Goal: Information Seeking & Learning: Learn about a topic

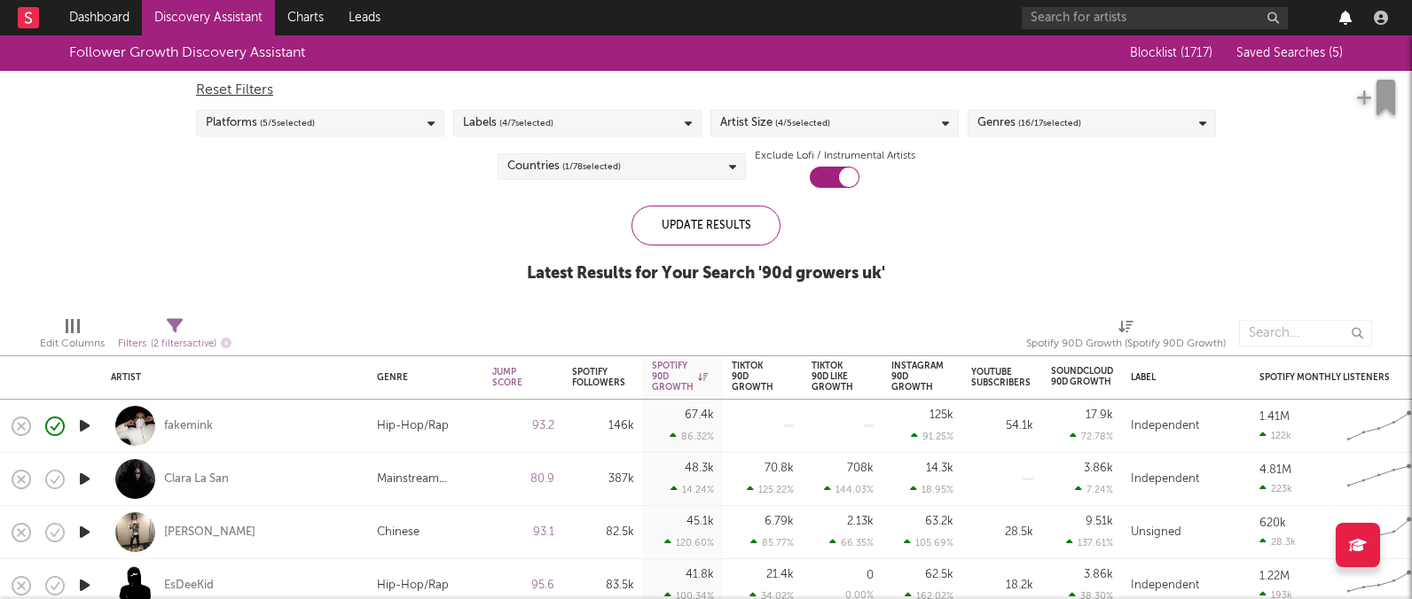
click at [1348, 23] on icon "button" at bounding box center [1345, 18] width 12 height 14
click at [366, 215] on div "Follower Growth Discovery Assistant Blocklist ( 1717 ) Saved Searches ( 5 ) Res…" at bounding box center [706, 168] width 1412 height 267
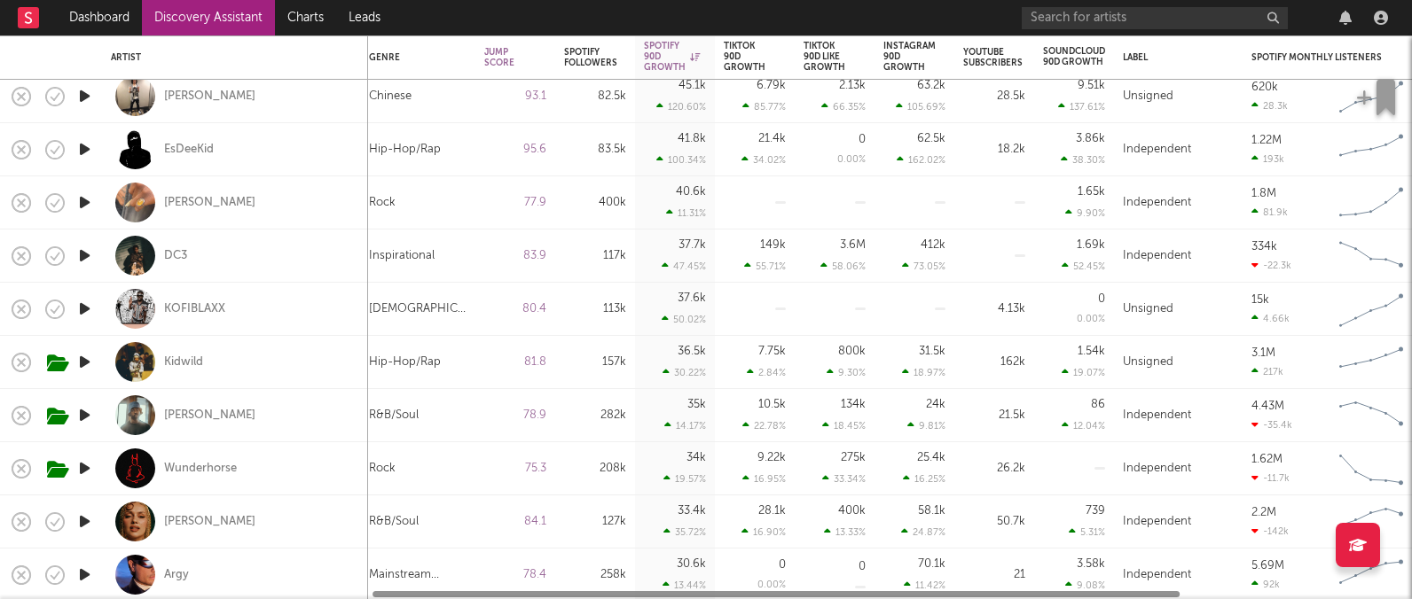
click at [89, 310] on icon "button" at bounding box center [84, 309] width 19 height 22
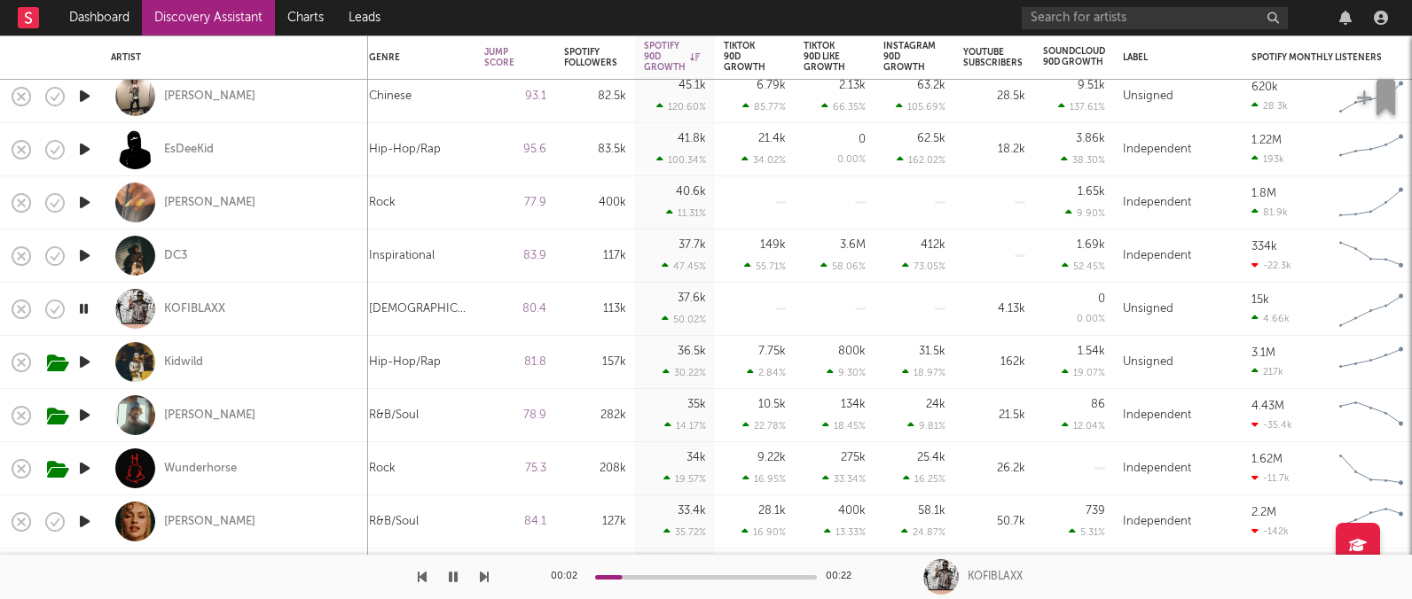
click at [87, 359] on icon "button" at bounding box center [84, 362] width 19 height 22
click at [85, 419] on icon "button" at bounding box center [84, 415] width 19 height 22
click at [86, 466] on icon "button" at bounding box center [84, 469] width 19 height 22
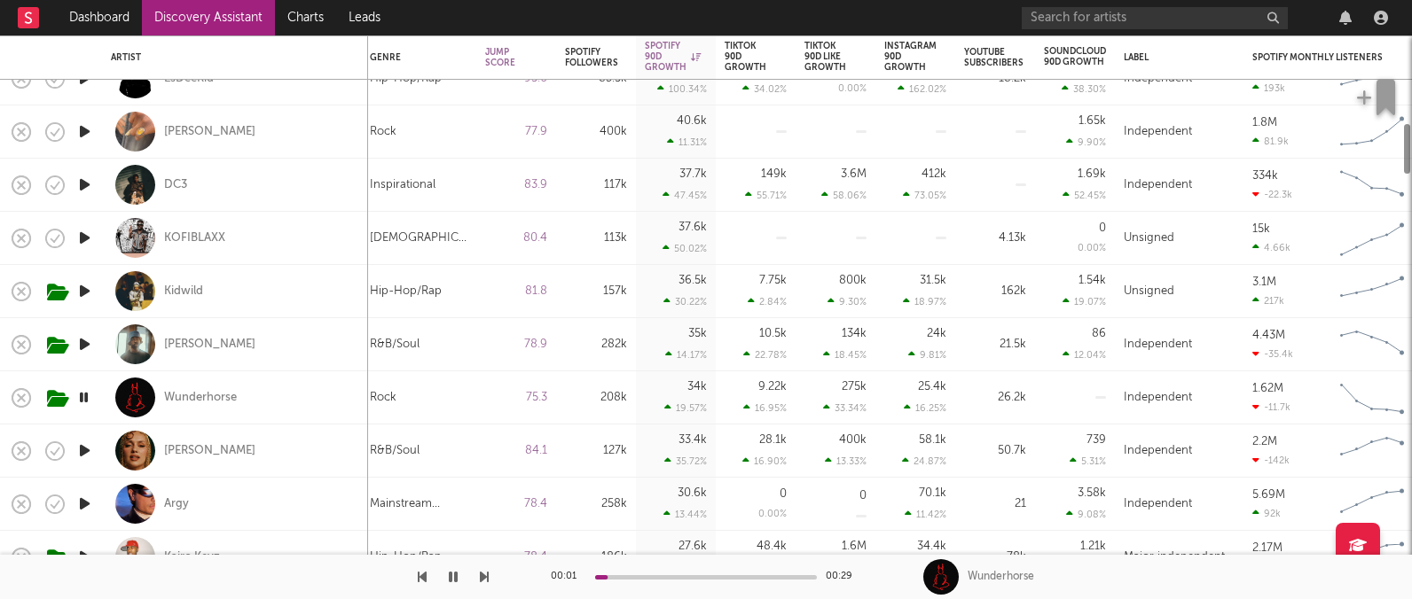
click at [89, 449] on icon "button" at bounding box center [84, 451] width 19 height 22
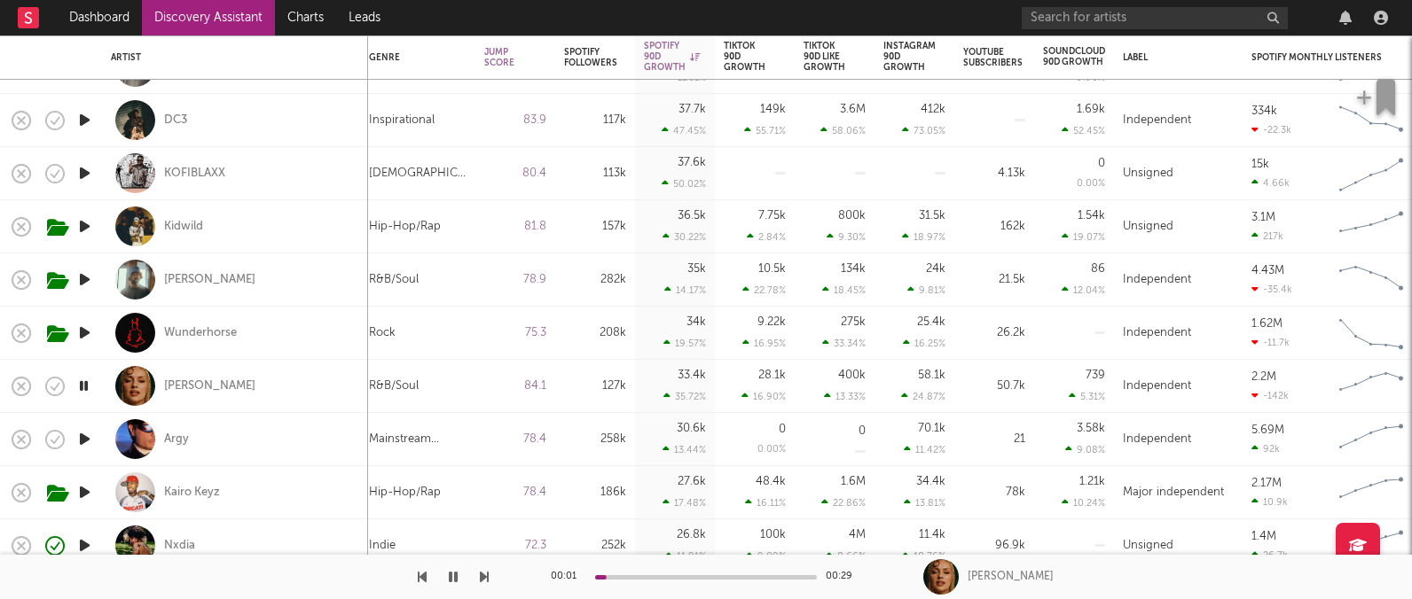
click at [86, 443] on icon "button" at bounding box center [84, 439] width 19 height 22
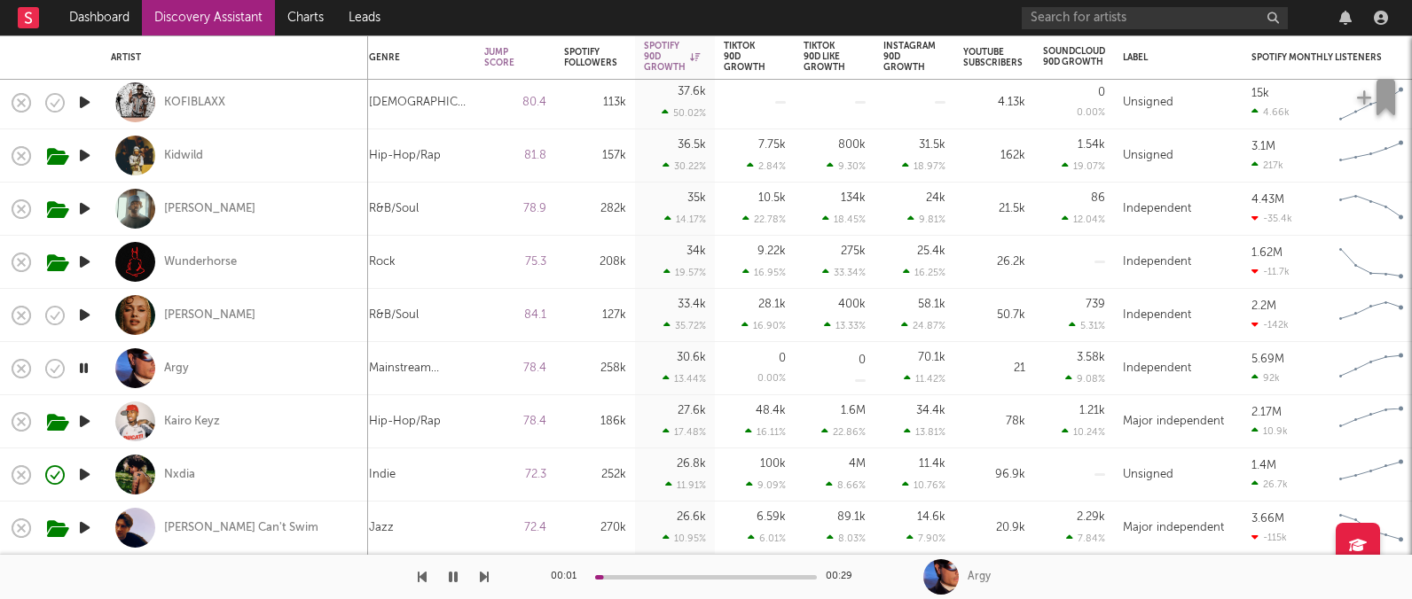
click at [93, 468] on icon "button" at bounding box center [84, 475] width 19 height 22
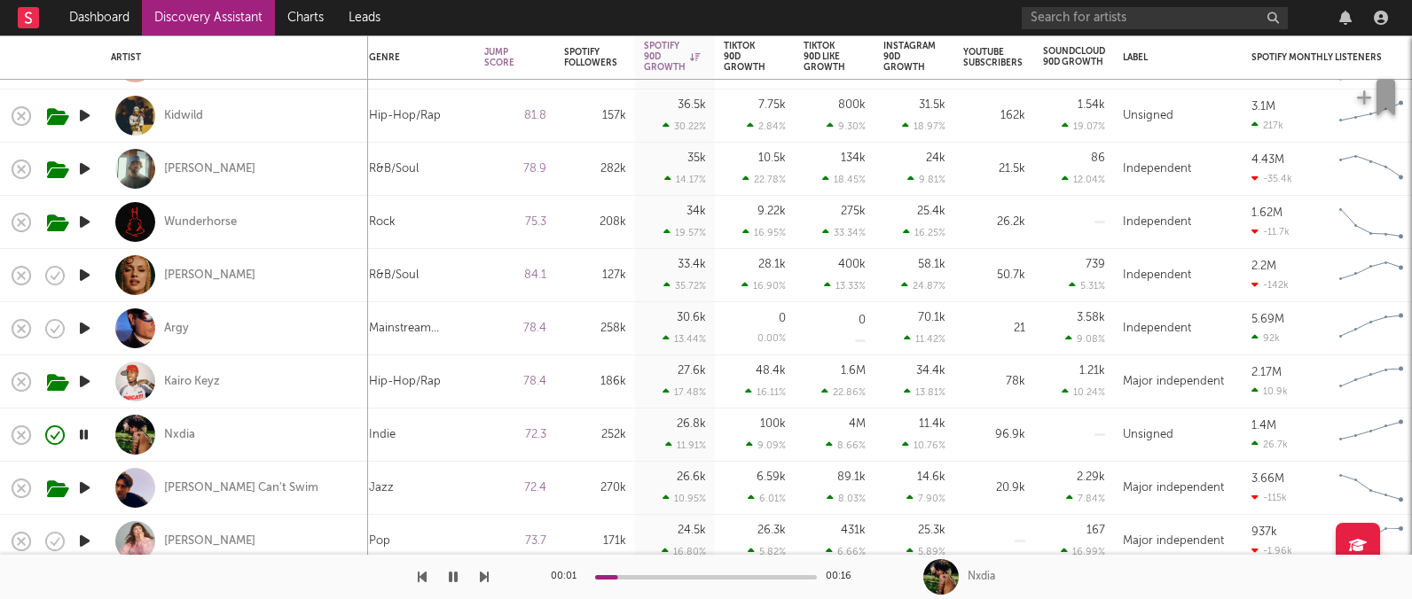
click at [90, 486] on icon "button" at bounding box center [84, 488] width 19 height 22
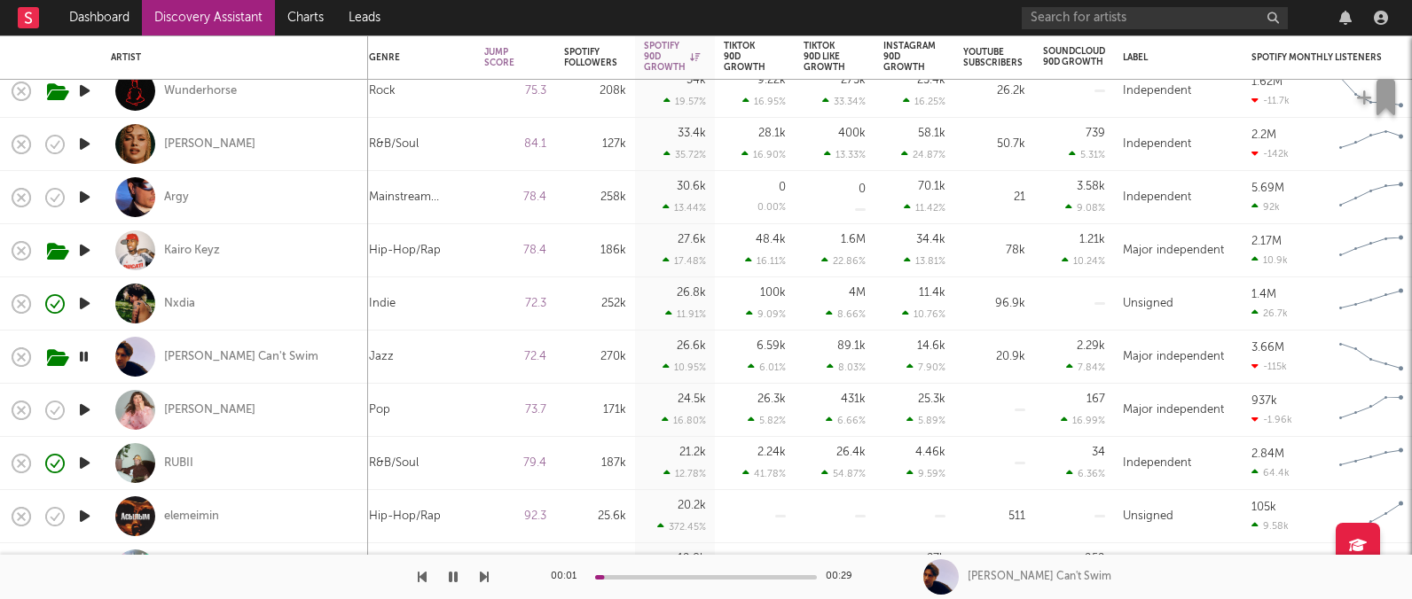
click at [80, 410] on icon "button" at bounding box center [84, 410] width 19 height 22
click at [82, 466] on icon "button" at bounding box center [84, 463] width 19 height 22
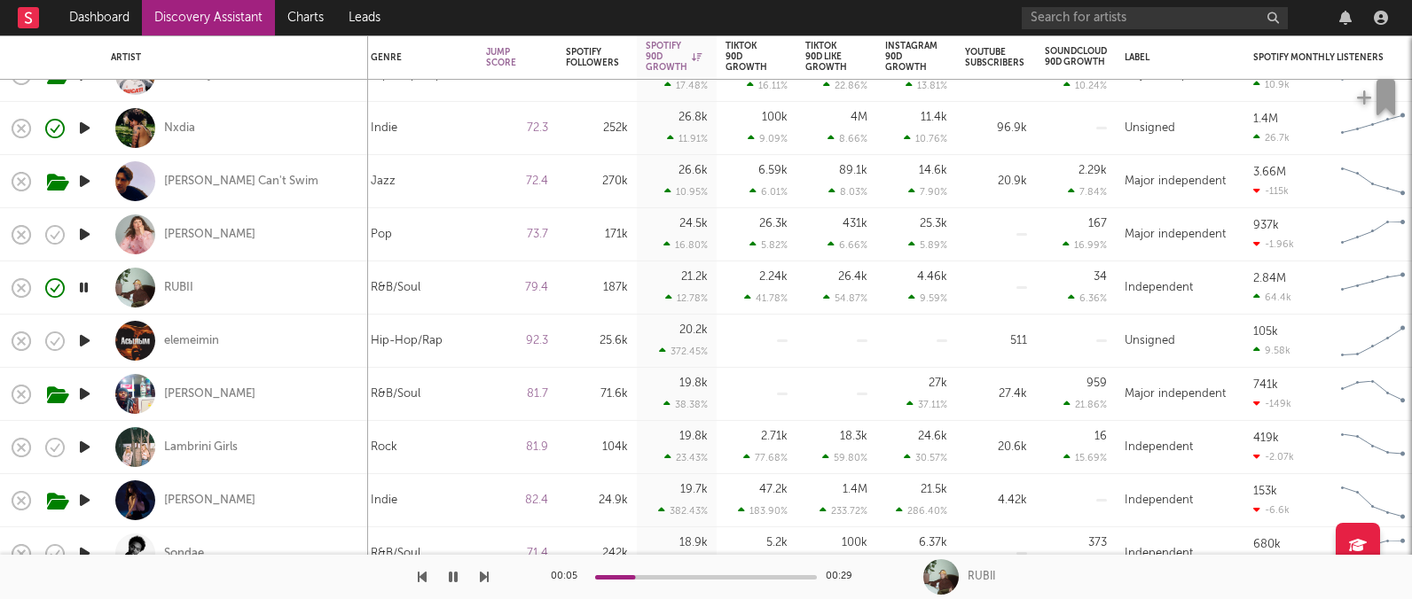
click at [79, 338] on icon "button" at bounding box center [84, 341] width 19 height 22
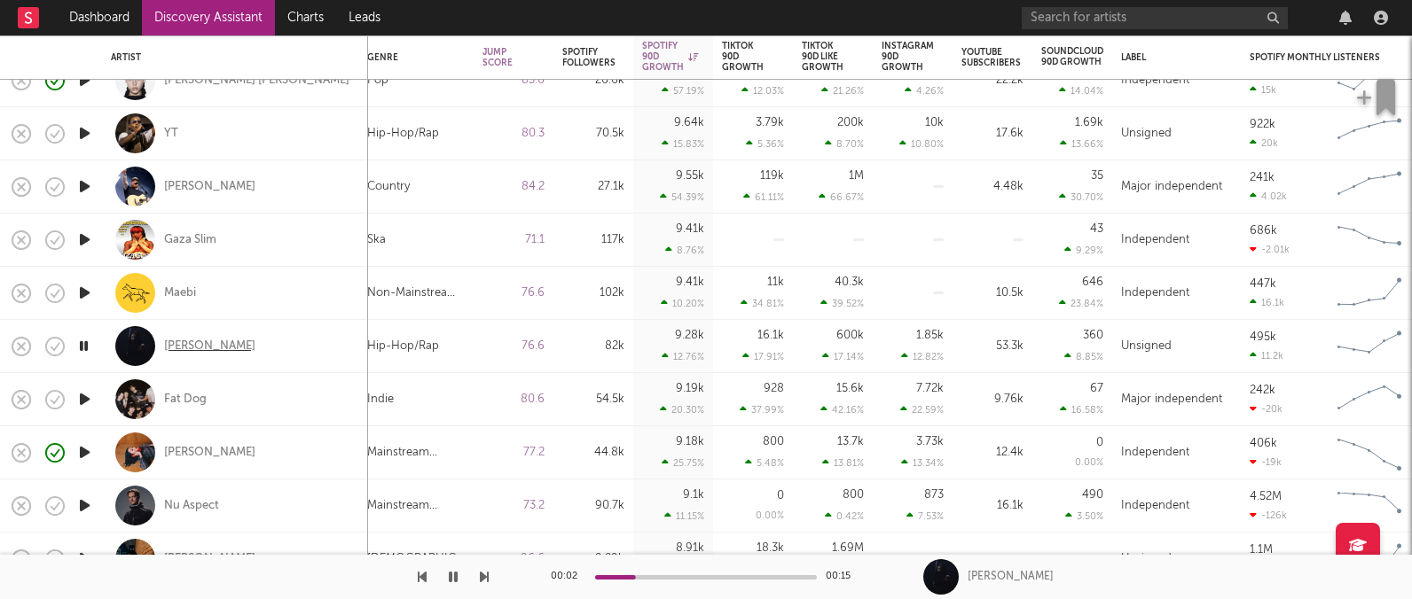
click at [200, 346] on div "Mellina Tey" at bounding box center [209, 347] width 91 height 16
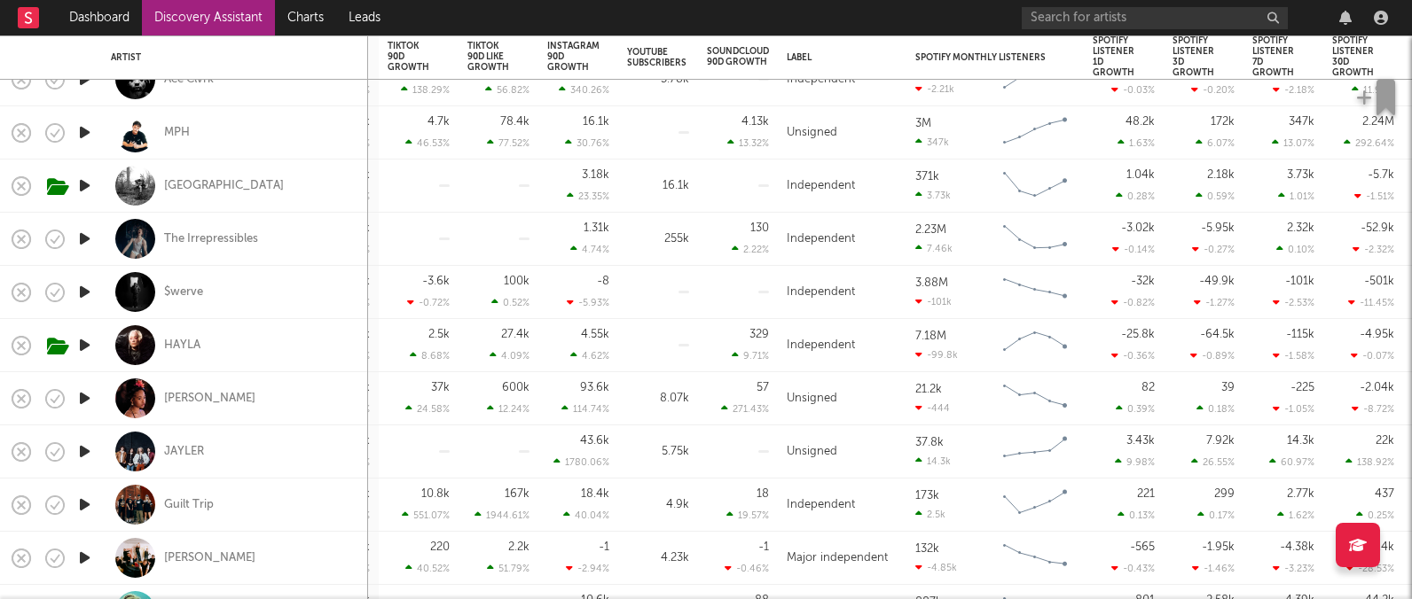
click at [90, 346] on icon "button" at bounding box center [84, 345] width 19 height 22
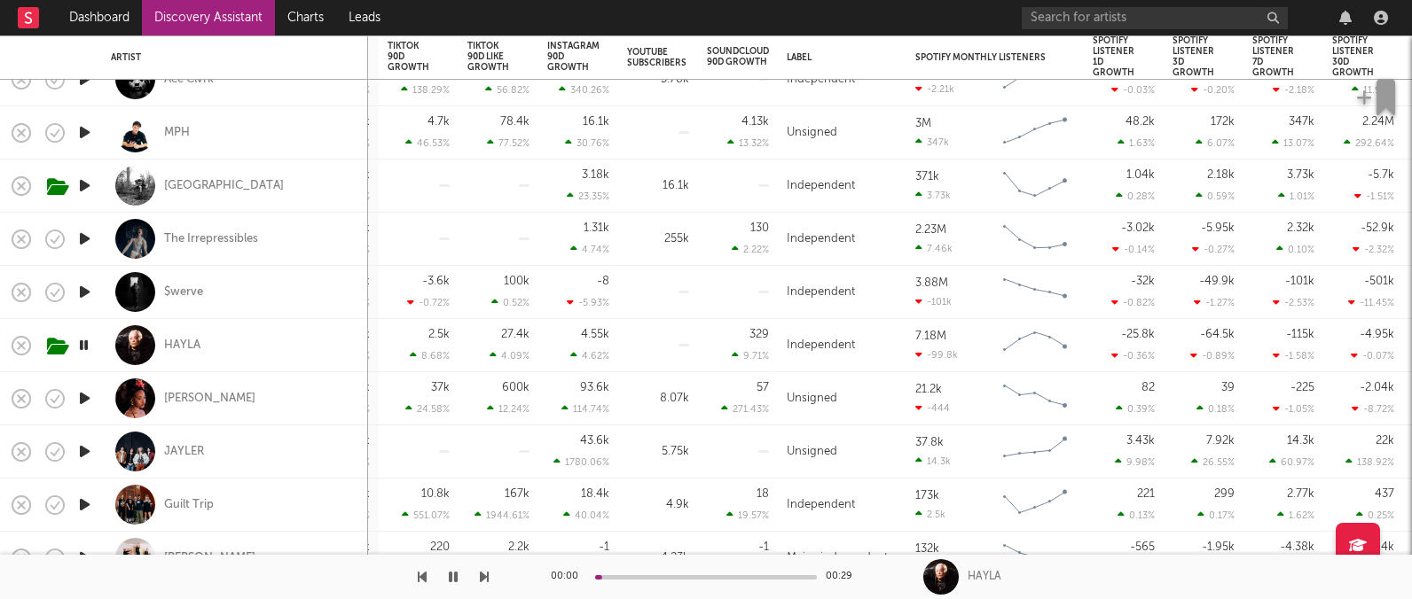
click at [90, 343] on icon "button" at bounding box center [83, 345] width 17 height 22
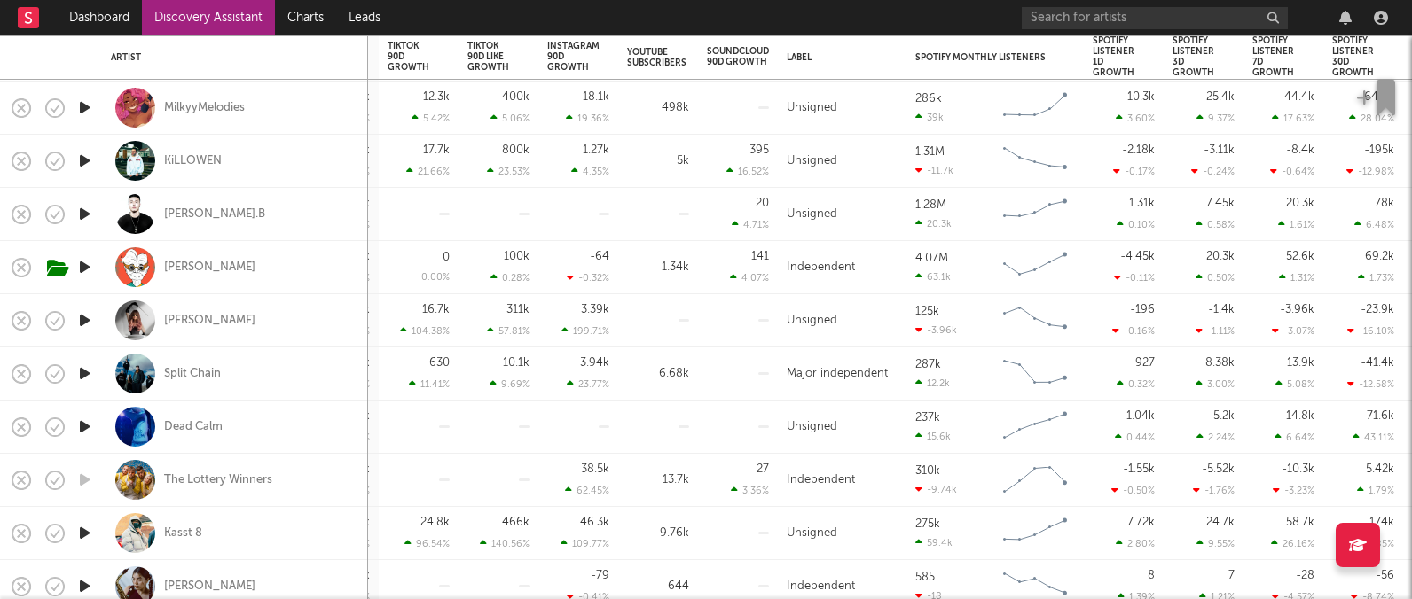
click at [87, 534] on icon "button" at bounding box center [84, 533] width 19 height 22
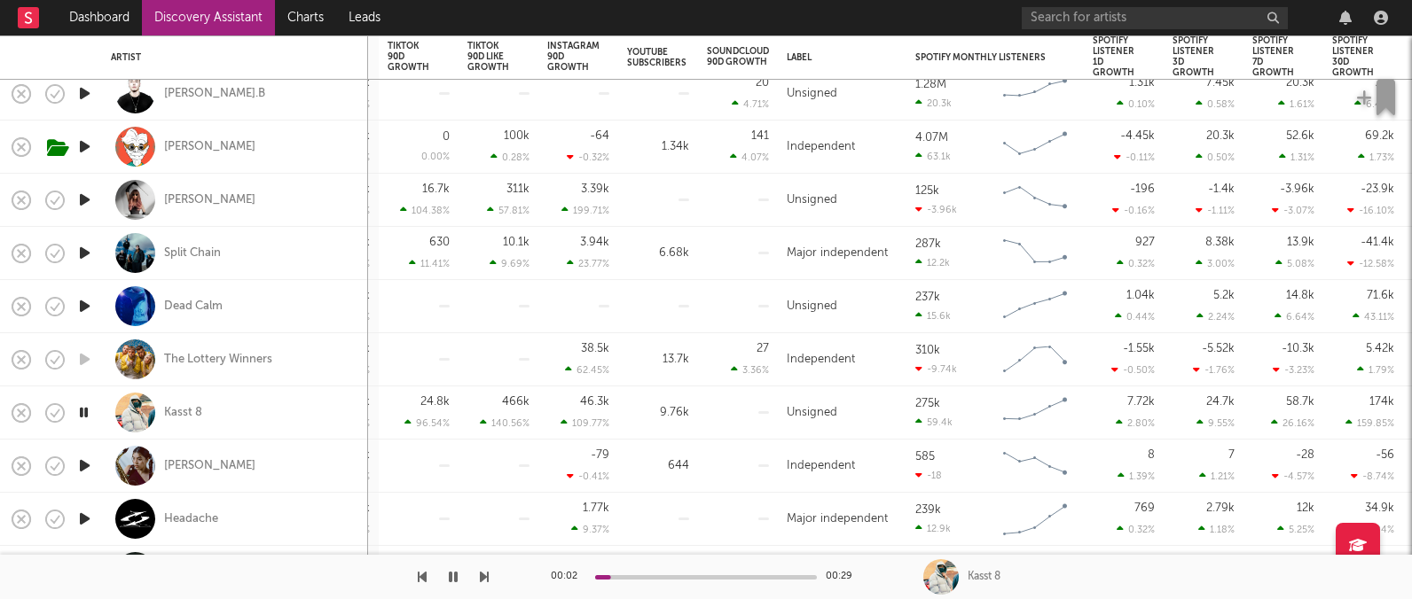
click at [80, 255] on icon "button" at bounding box center [84, 253] width 19 height 22
click at [82, 519] on icon "button" at bounding box center [84, 519] width 19 height 22
click at [86, 463] on icon "button" at bounding box center [84, 466] width 19 height 22
click at [185, 465] on div "Allexa Nava" at bounding box center [209, 466] width 91 height 16
click at [90, 515] on icon "button" at bounding box center [84, 519] width 19 height 22
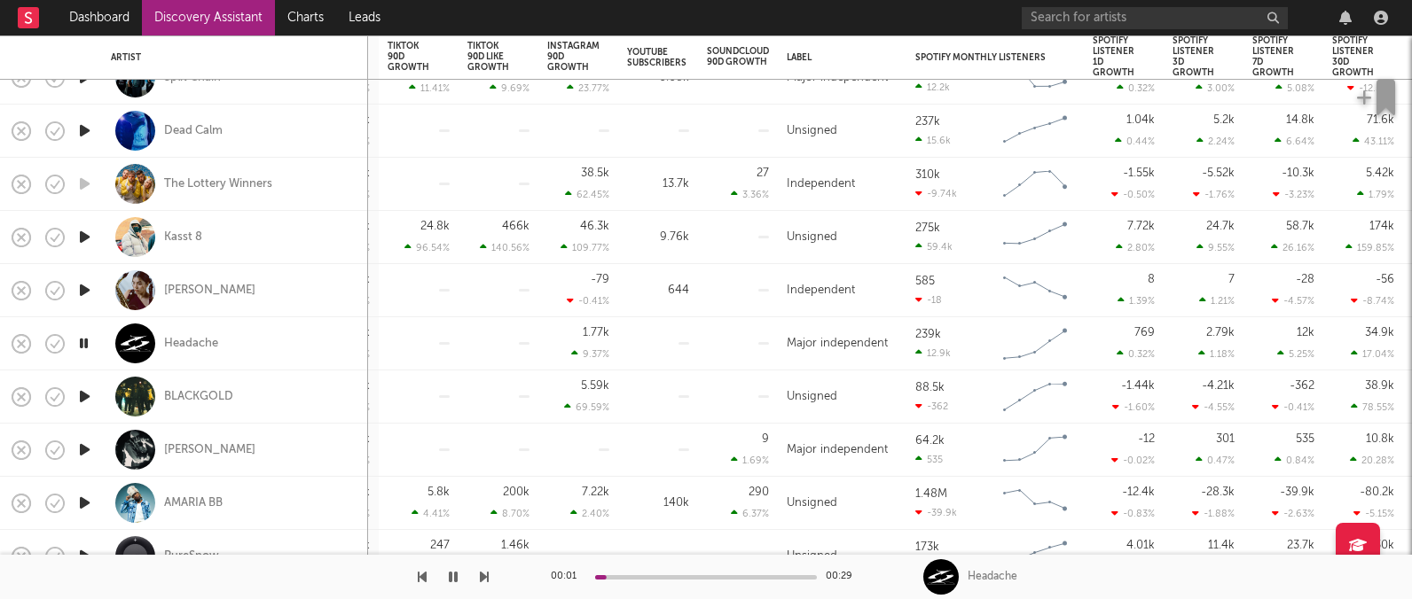
click at [91, 395] on icon "button" at bounding box center [84, 397] width 19 height 22
click at [86, 447] on icon "button" at bounding box center [84, 450] width 19 height 22
click at [89, 495] on icon "button" at bounding box center [84, 503] width 19 height 22
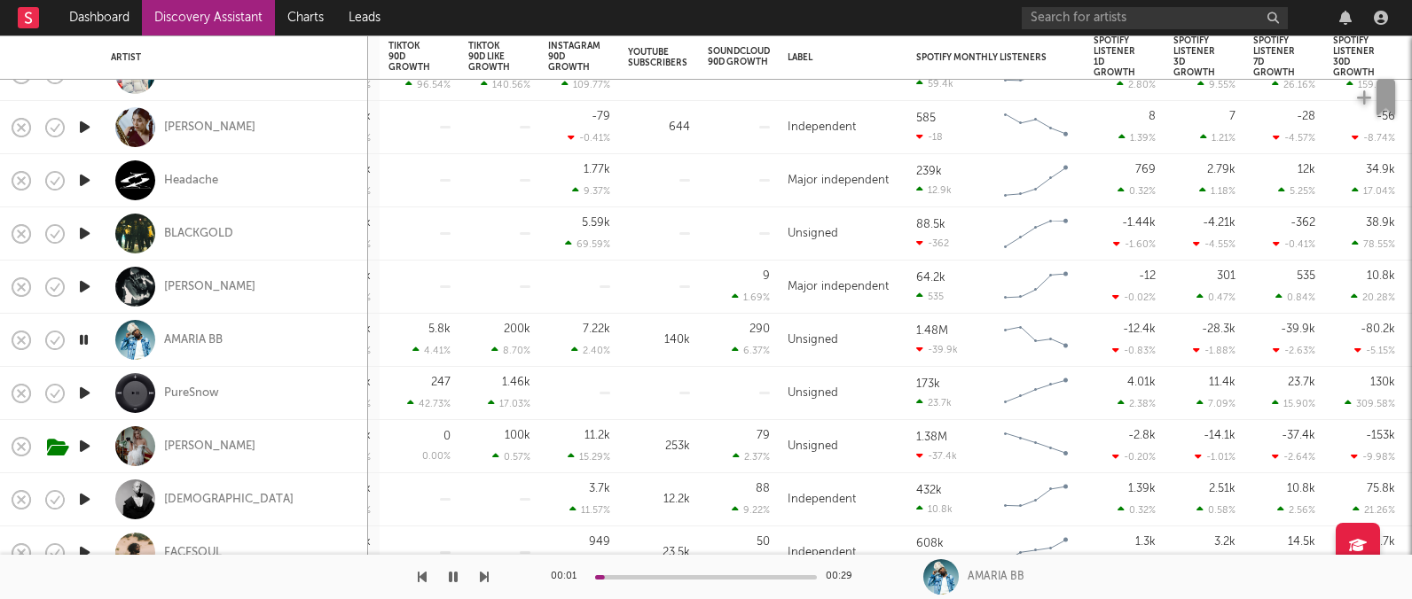
click at [80, 391] on icon "button" at bounding box center [84, 393] width 19 height 22
click at [81, 441] on icon "button" at bounding box center [84, 446] width 19 height 22
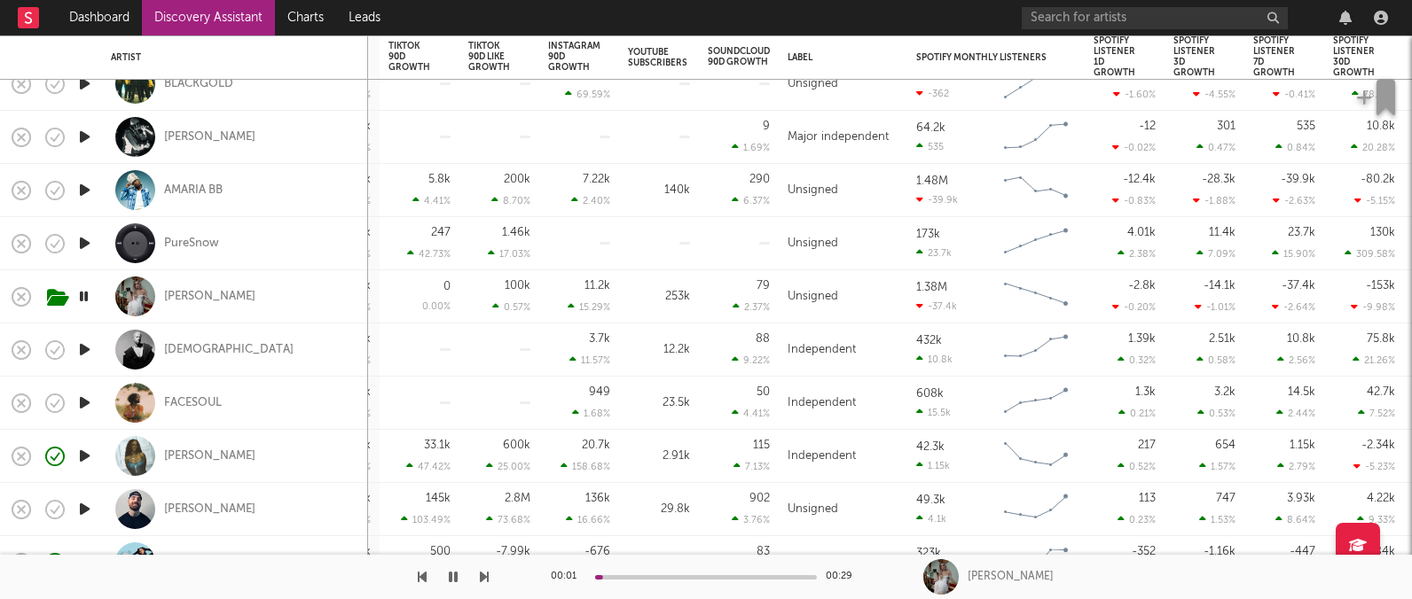
click at [82, 348] on icon "button" at bounding box center [84, 350] width 19 height 22
click at [90, 403] on icon "button" at bounding box center [84, 403] width 19 height 22
click at [90, 453] on icon "button" at bounding box center [84, 456] width 19 height 22
click at [88, 508] on icon "button" at bounding box center [84, 509] width 19 height 22
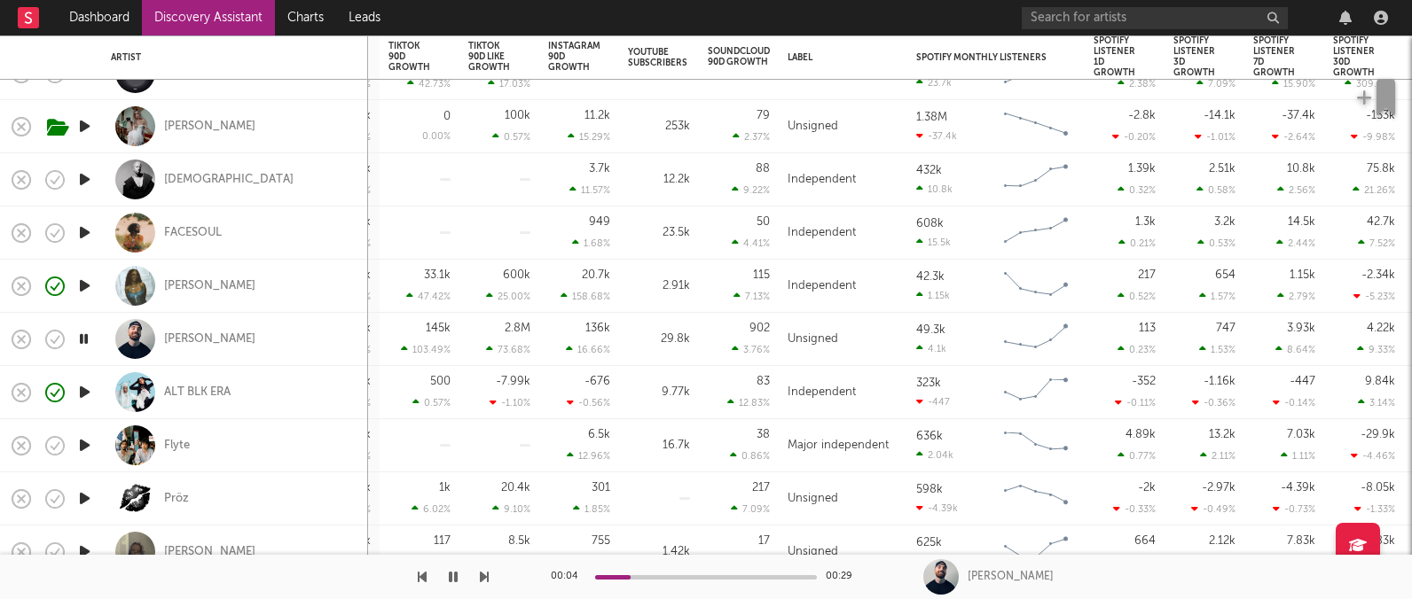
click at [87, 335] on icon "button" at bounding box center [83, 339] width 17 height 22
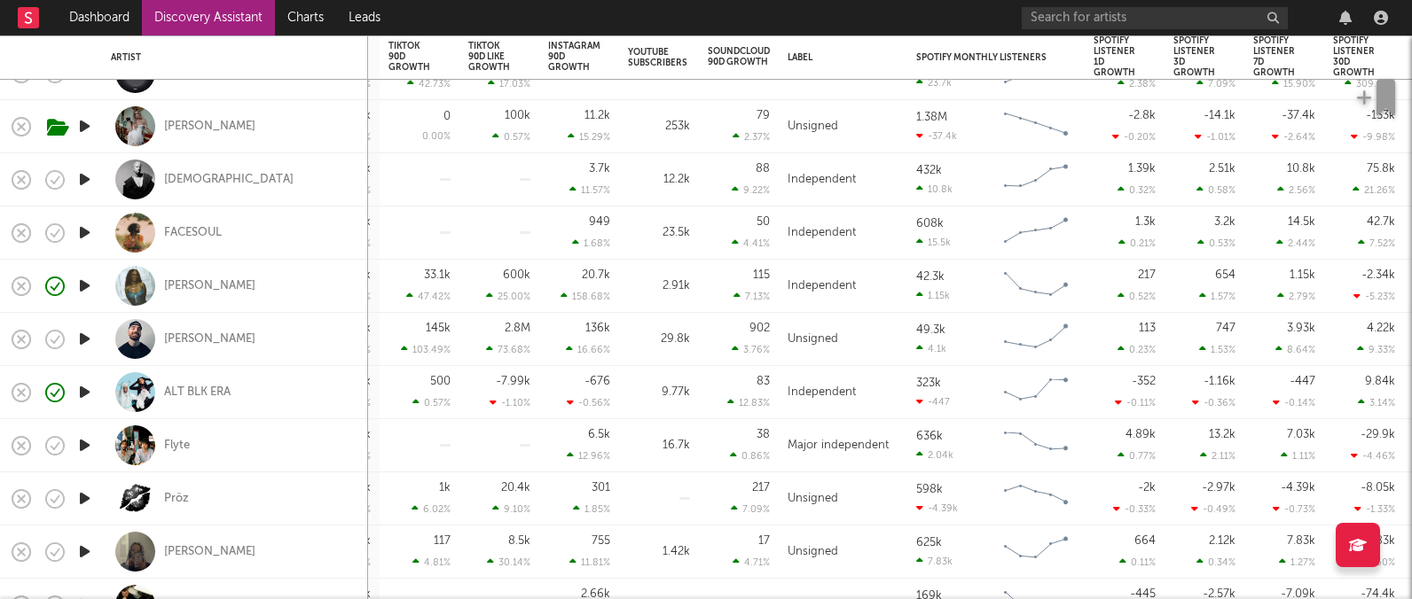
click at [89, 502] on icon "button" at bounding box center [84, 499] width 19 height 22
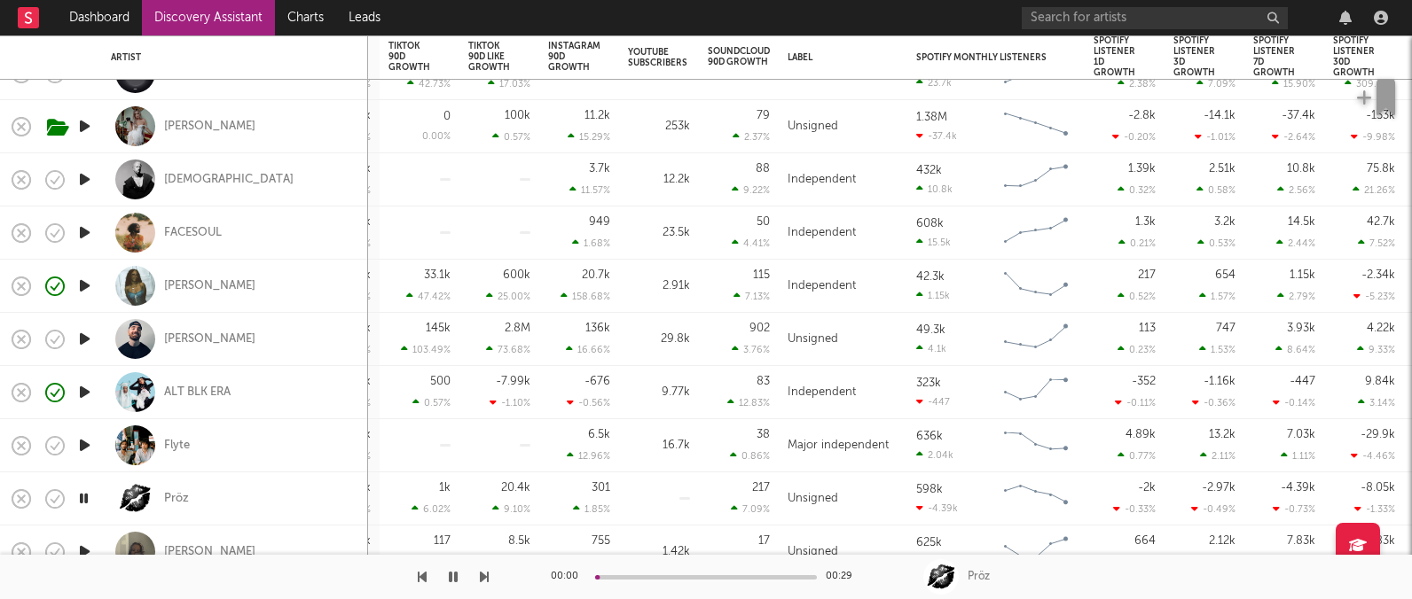
click at [82, 545] on icon "button" at bounding box center [84, 552] width 19 height 22
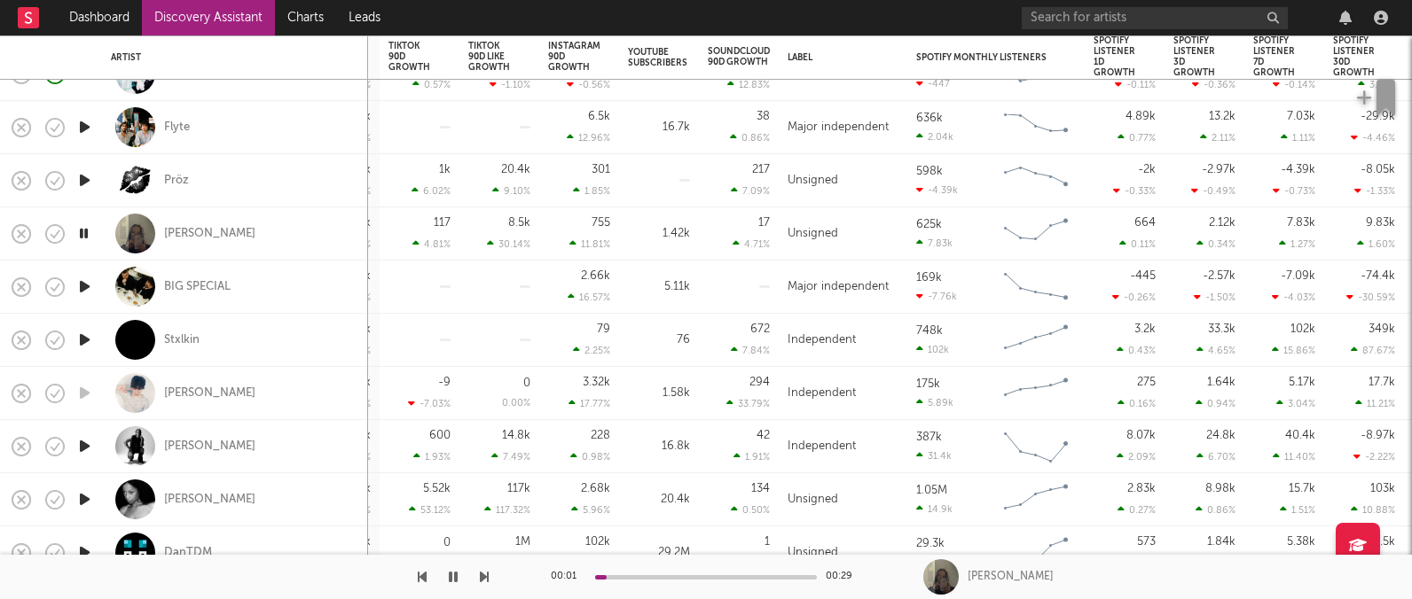
click at [91, 340] on icon "button" at bounding box center [84, 340] width 19 height 22
click at [83, 452] on icon "button" at bounding box center [84, 446] width 19 height 22
click at [83, 498] on icon "button" at bounding box center [84, 500] width 19 height 22
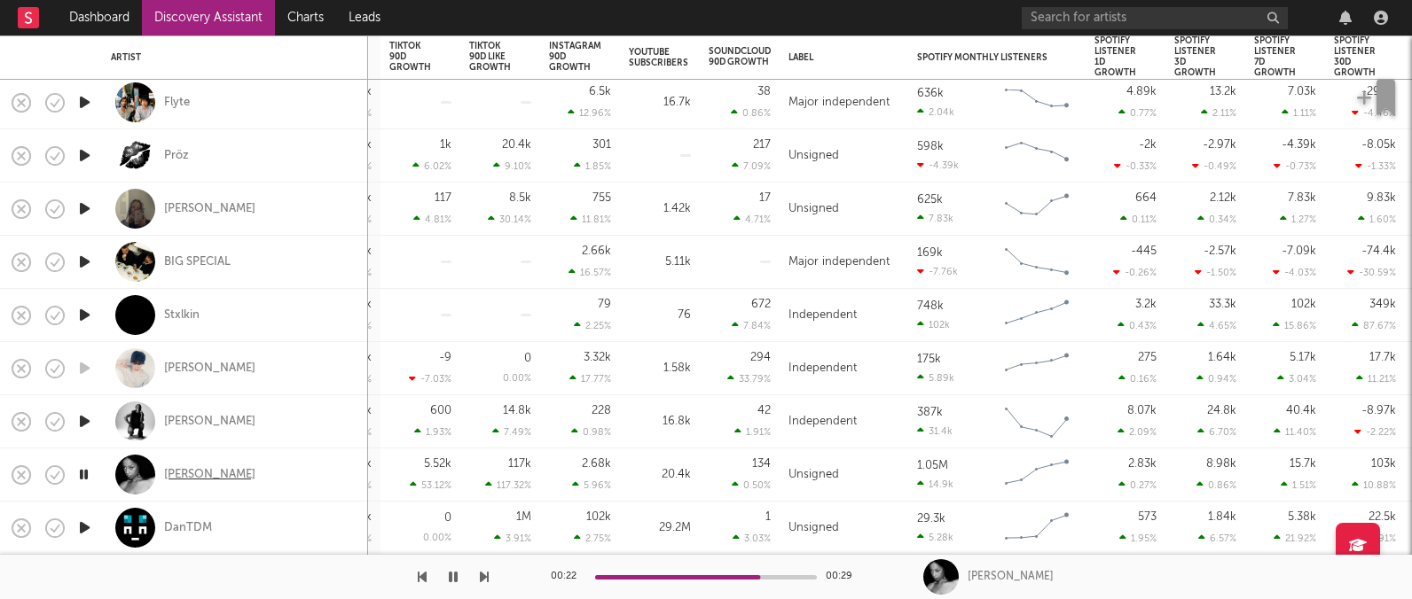
click at [222, 470] on div "Rochelle Jordan" at bounding box center [209, 475] width 91 height 16
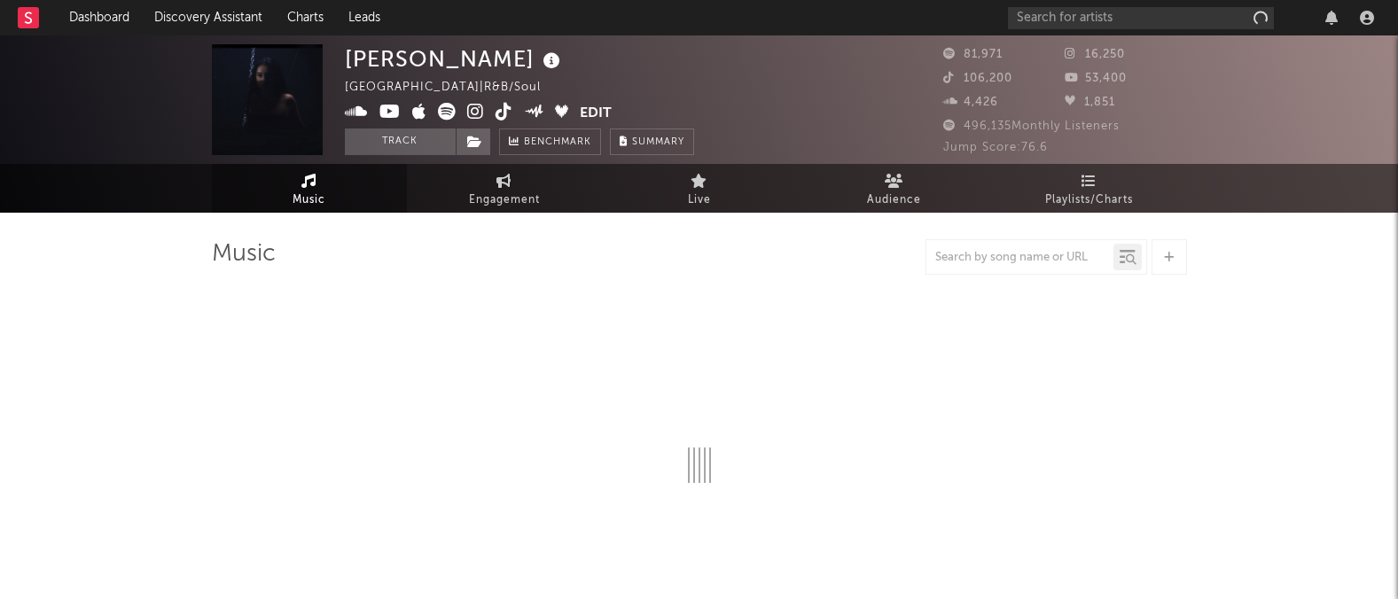
click at [479, 109] on icon at bounding box center [475, 112] width 17 height 18
select select "6m"
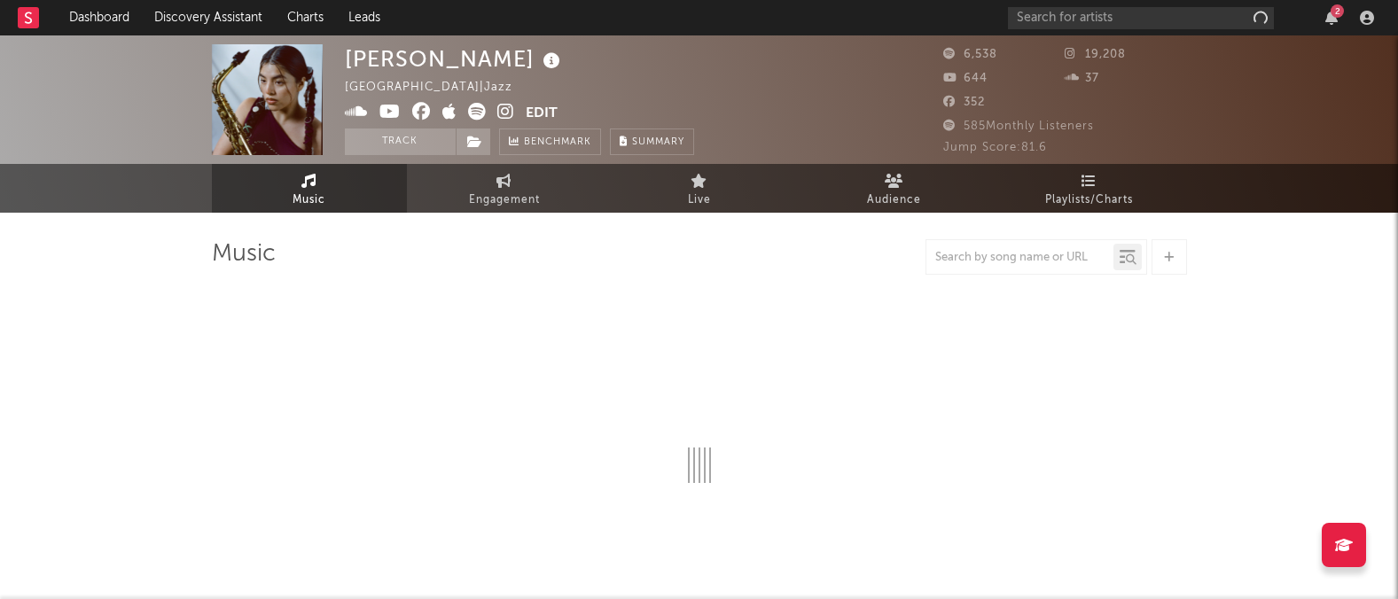
select select "1w"
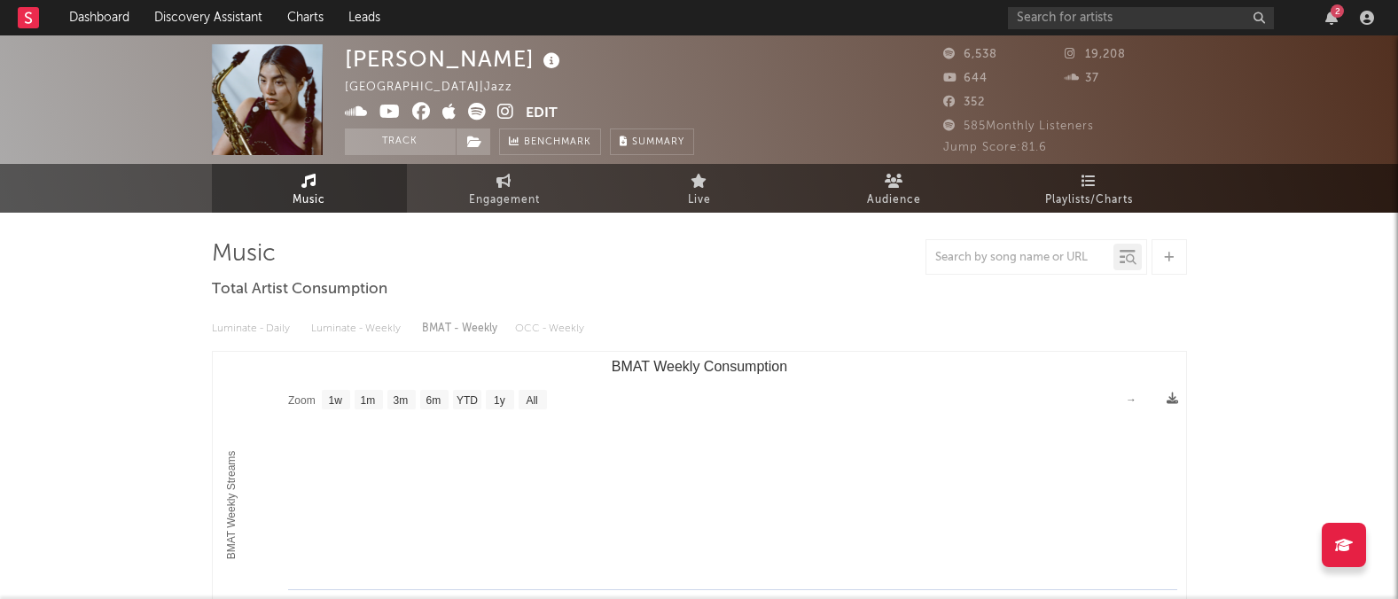
click at [500, 105] on icon at bounding box center [505, 112] width 17 height 18
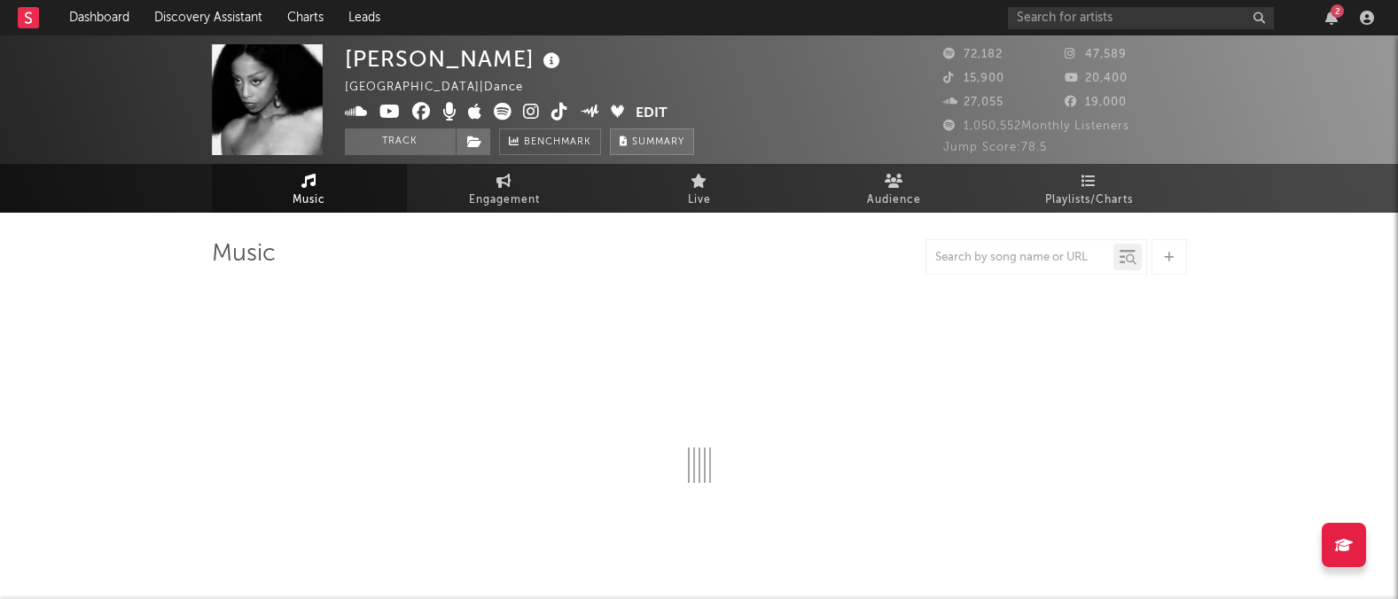
select select "6m"
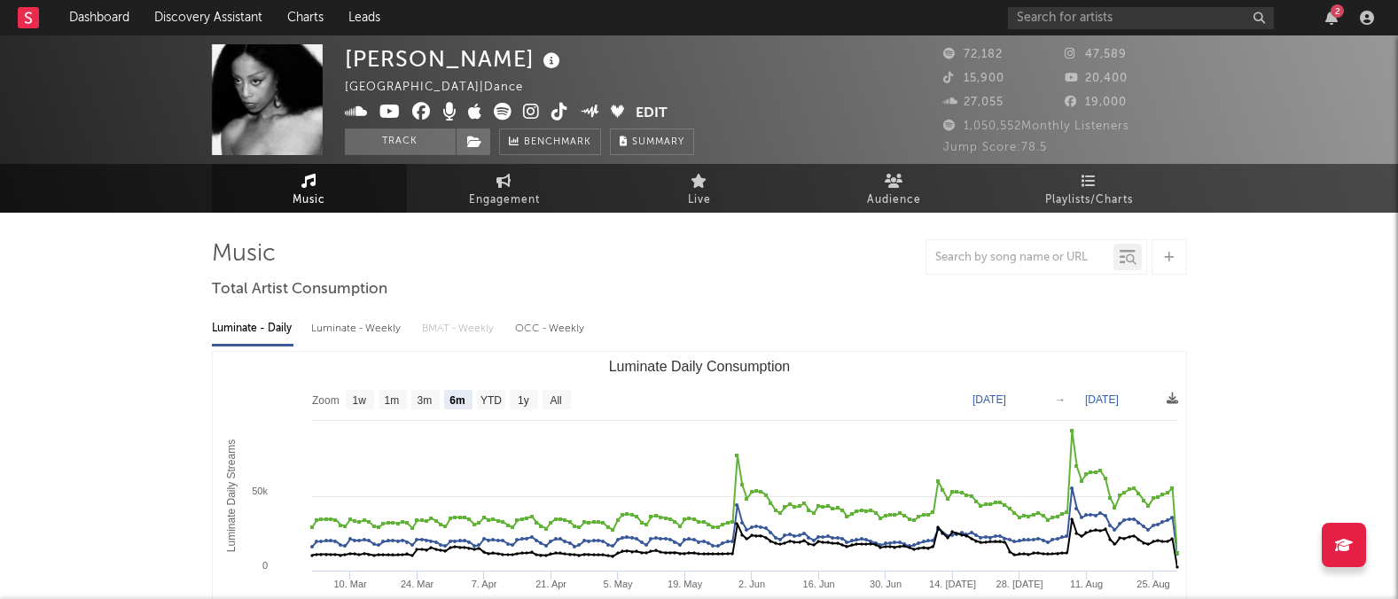
click at [536, 112] on icon at bounding box center [531, 112] width 17 height 18
click at [1337, 20] on icon "button" at bounding box center [1332, 18] width 12 height 14
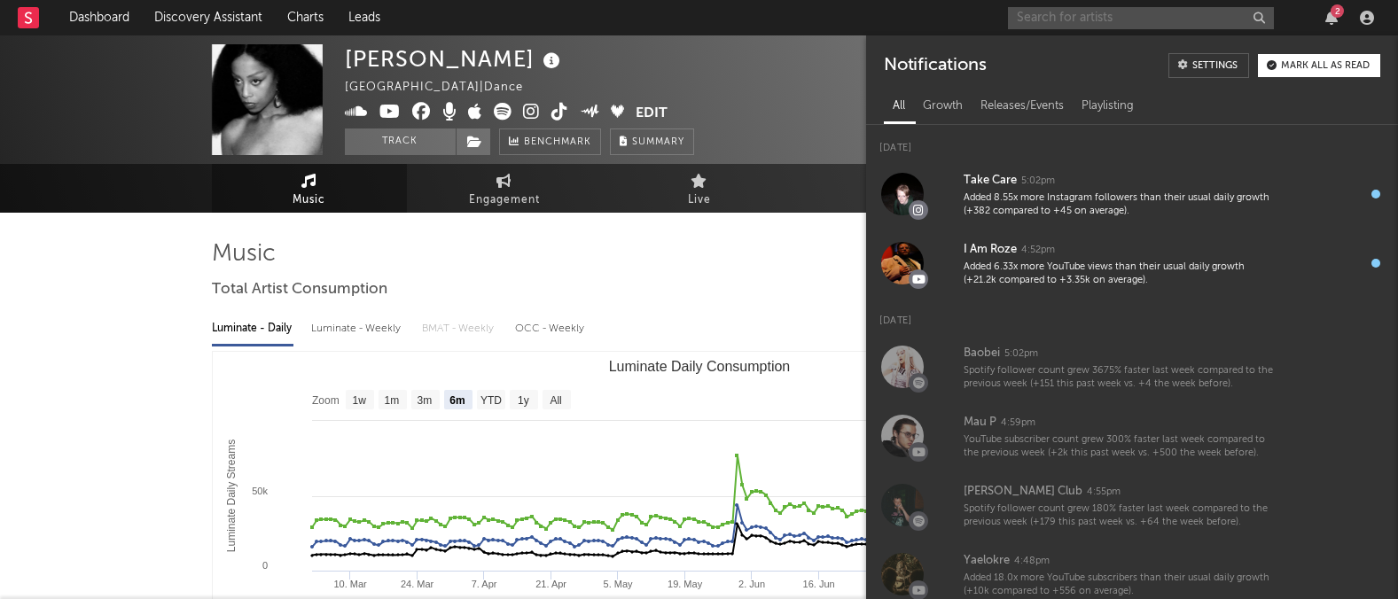
click at [1023, 17] on input "text" at bounding box center [1141, 18] width 266 height 22
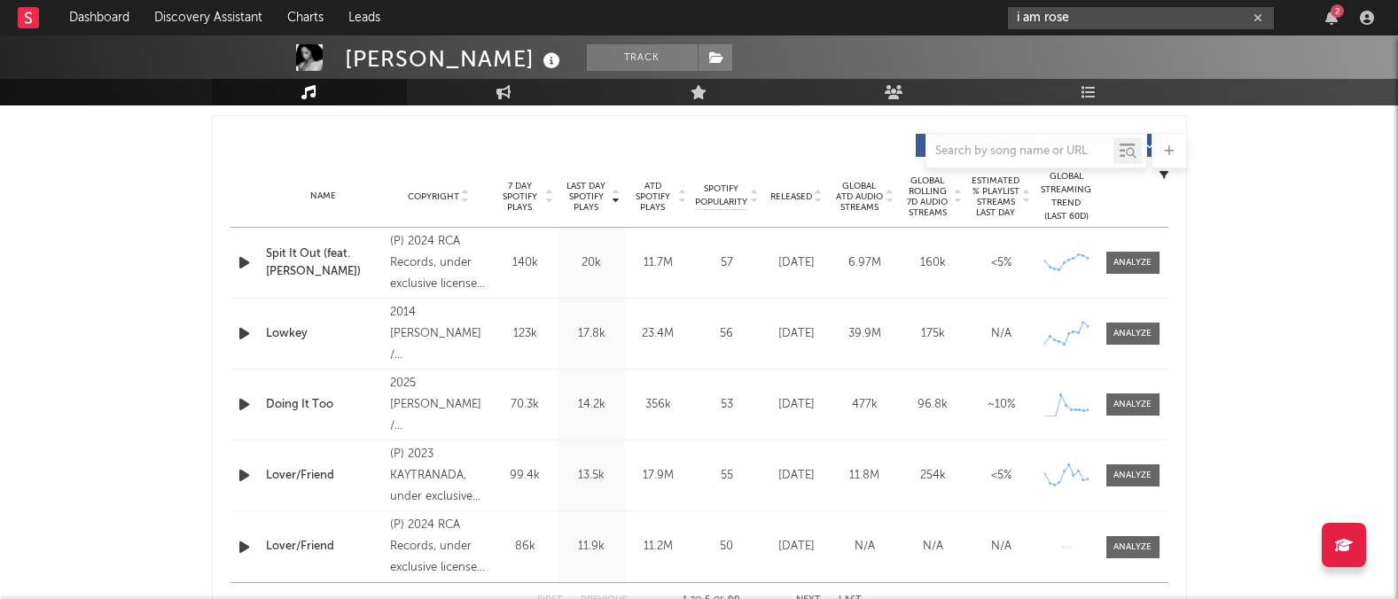
scroll to position [657, 0]
type input "i am rose"
click at [1142, 264] on div at bounding box center [1133, 263] width 38 height 13
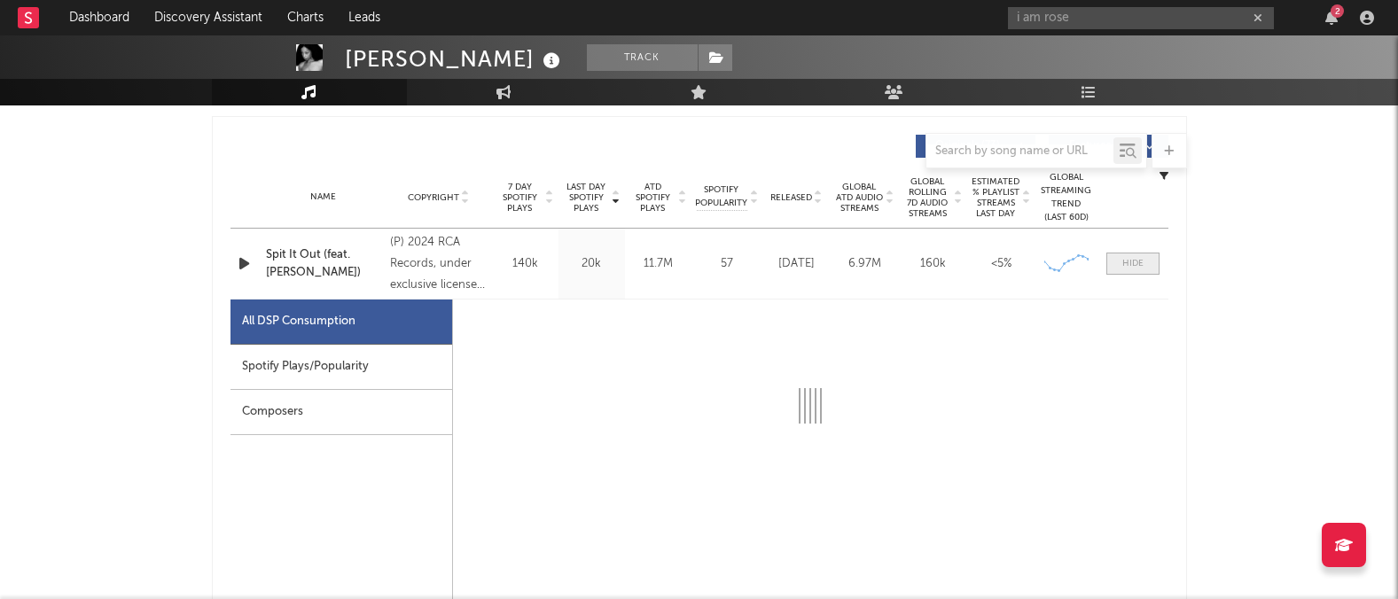
click at [1142, 264] on div at bounding box center [1133, 263] width 21 height 13
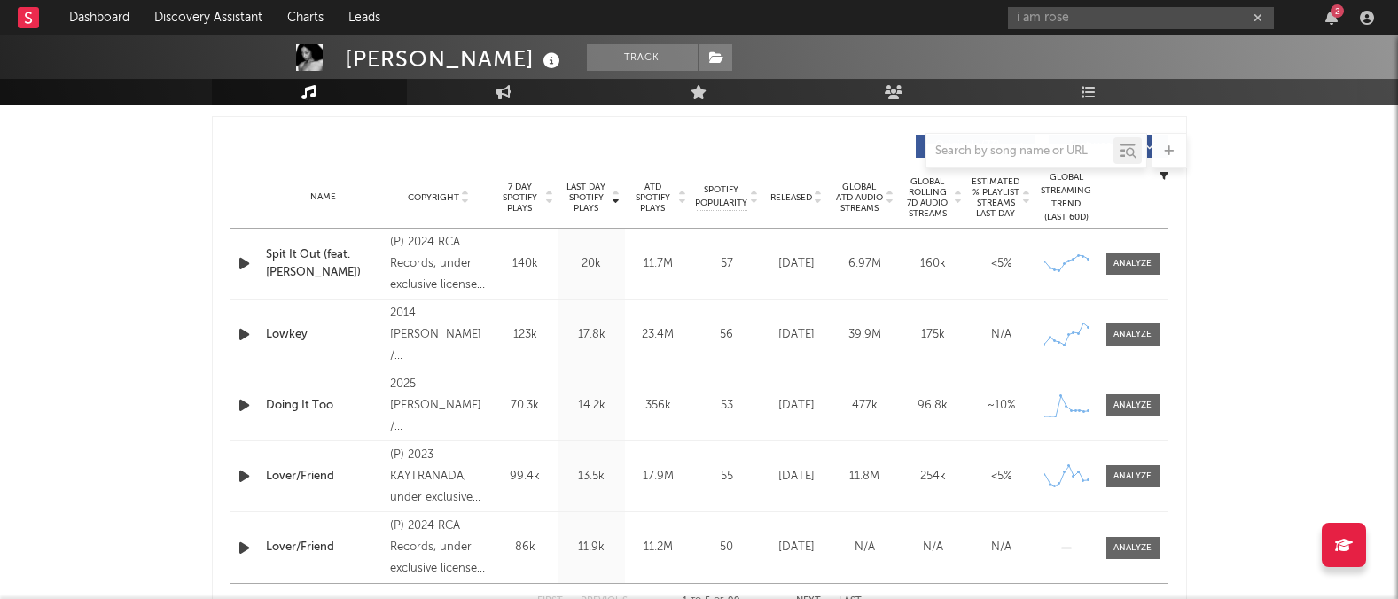
scroll to position [658, 0]
click at [1333, 25] on div "i am rose 2" at bounding box center [1194, 17] width 372 height 35
click at [1326, 15] on icon "button" at bounding box center [1332, 18] width 12 height 14
